Goal: Transaction & Acquisition: Purchase product/service

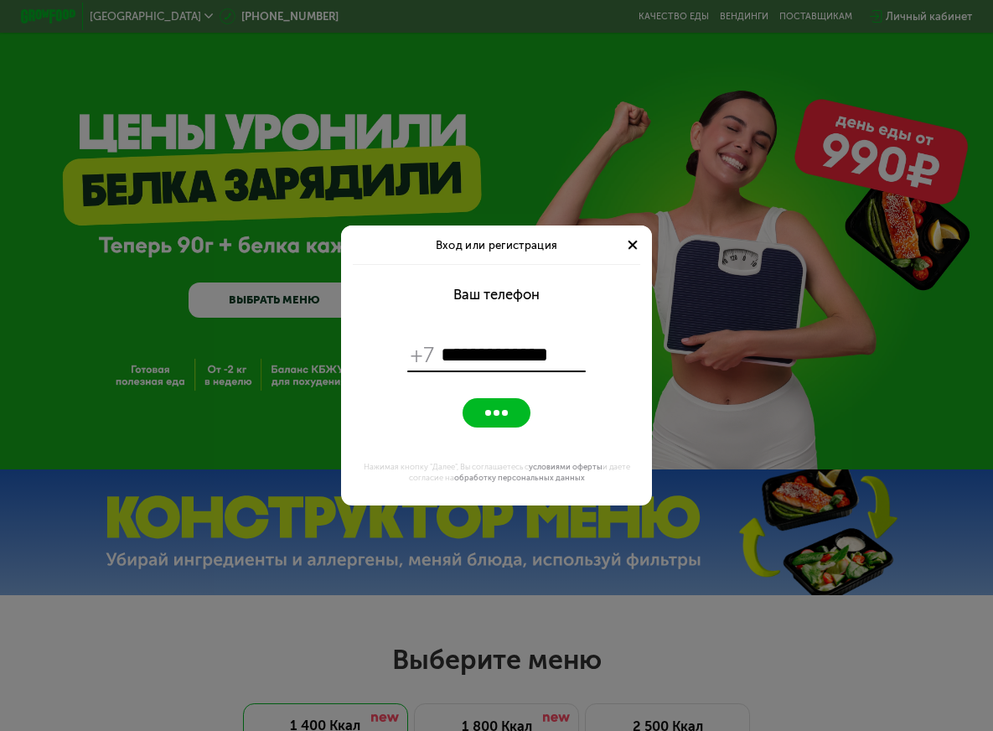
type input "**********"
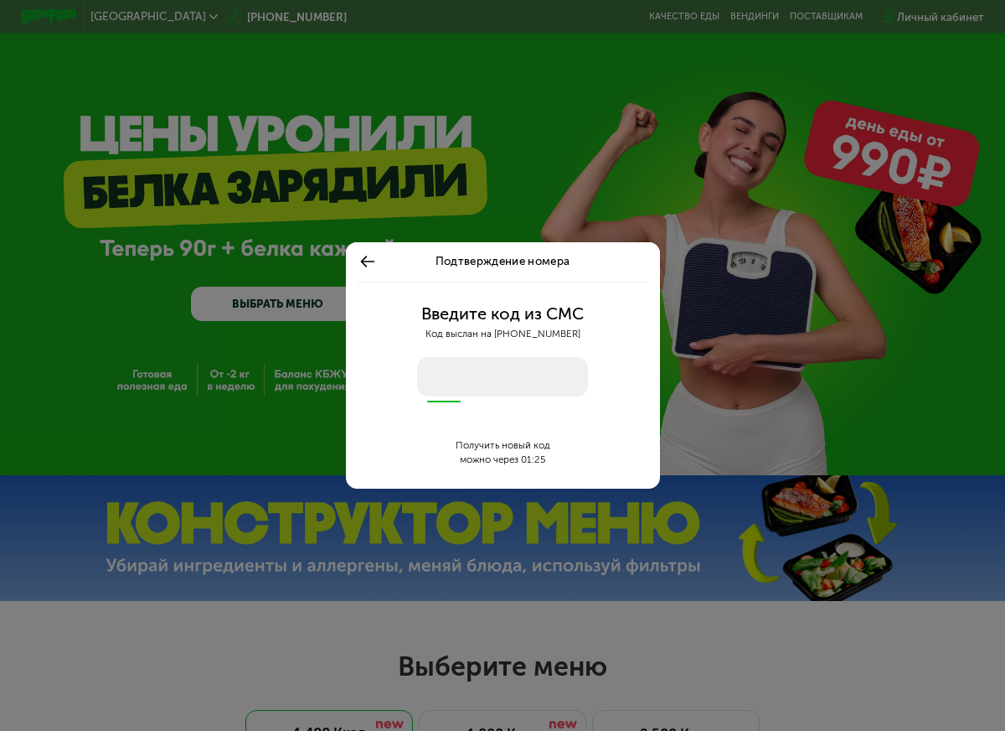
type input "****"
